Goal: Task Accomplishment & Management: Use online tool/utility

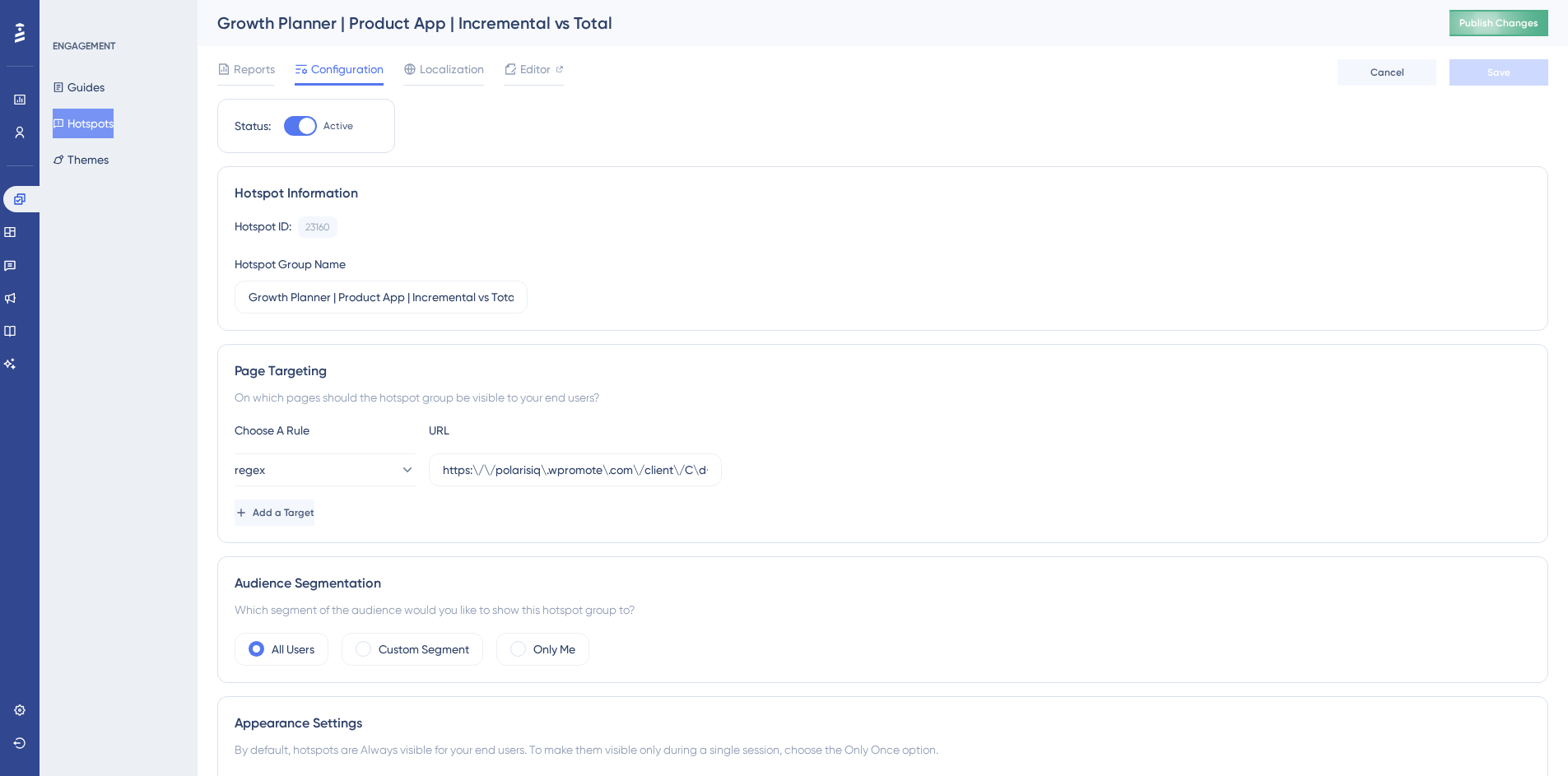
click at [1506, 26] on span "Publish Changes" at bounding box center [1499, 23] width 79 height 13
click at [1496, 28] on span "Publish Changes" at bounding box center [1499, 23] width 79 height 13
click at [1492, 27] on span "Publish Changes" at bounding box center [1499, 23] width 79 height 13
